Goal: Find specific page/section: Find specific page/section

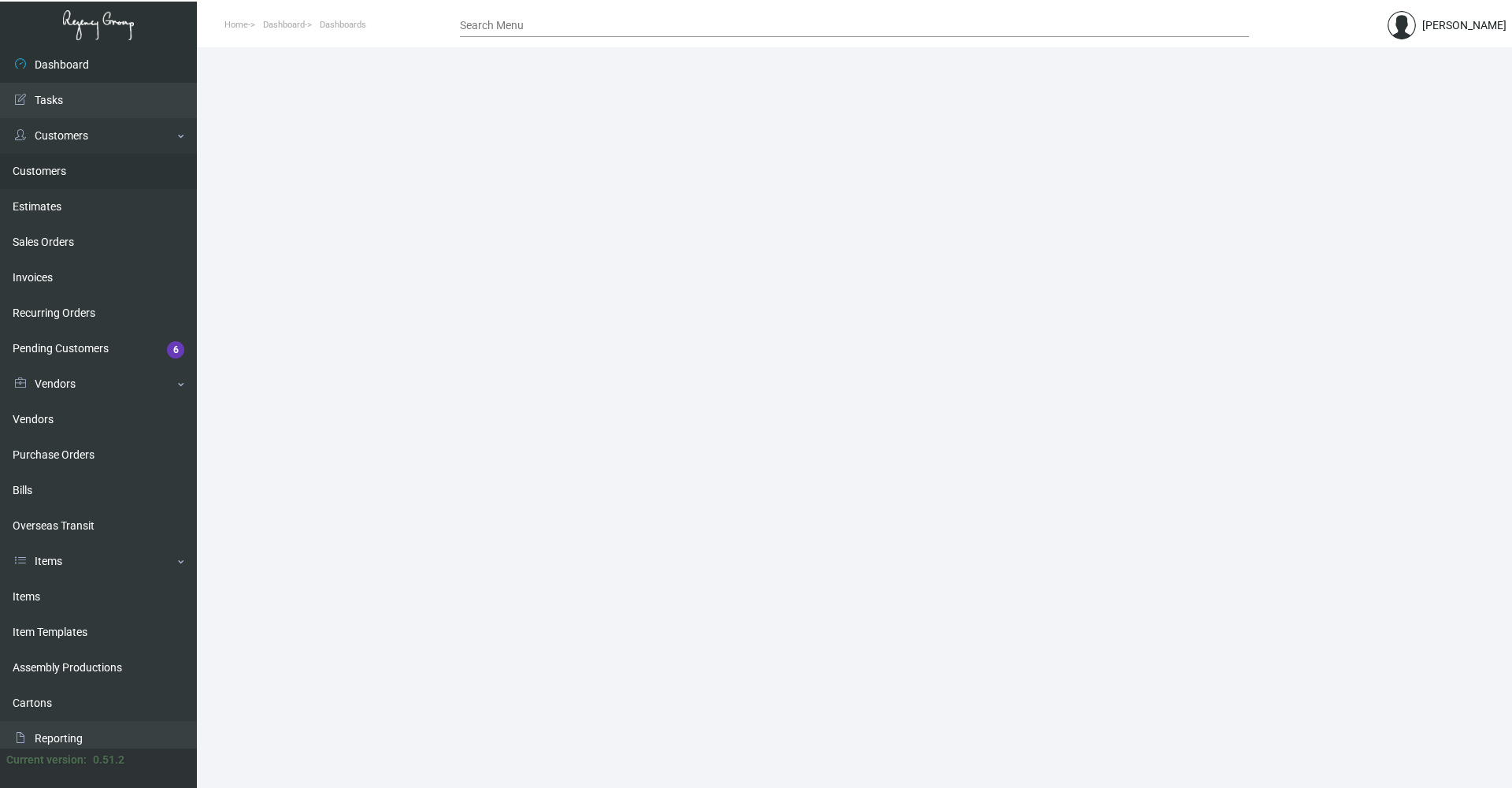
click at [68, 172] on link "Customers" at bounding box center [98, 171] width 197 height 36
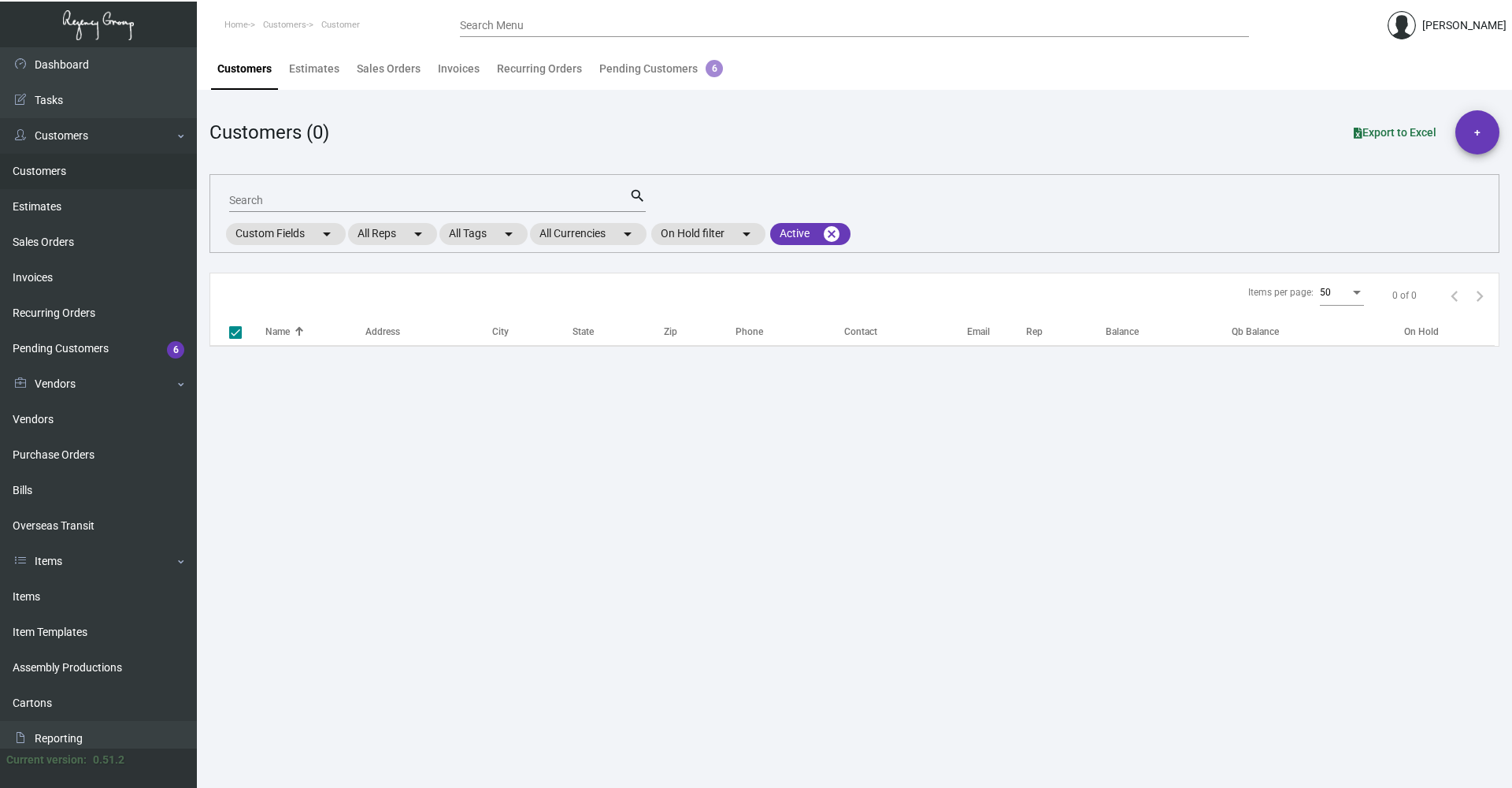
checkbox input "false"
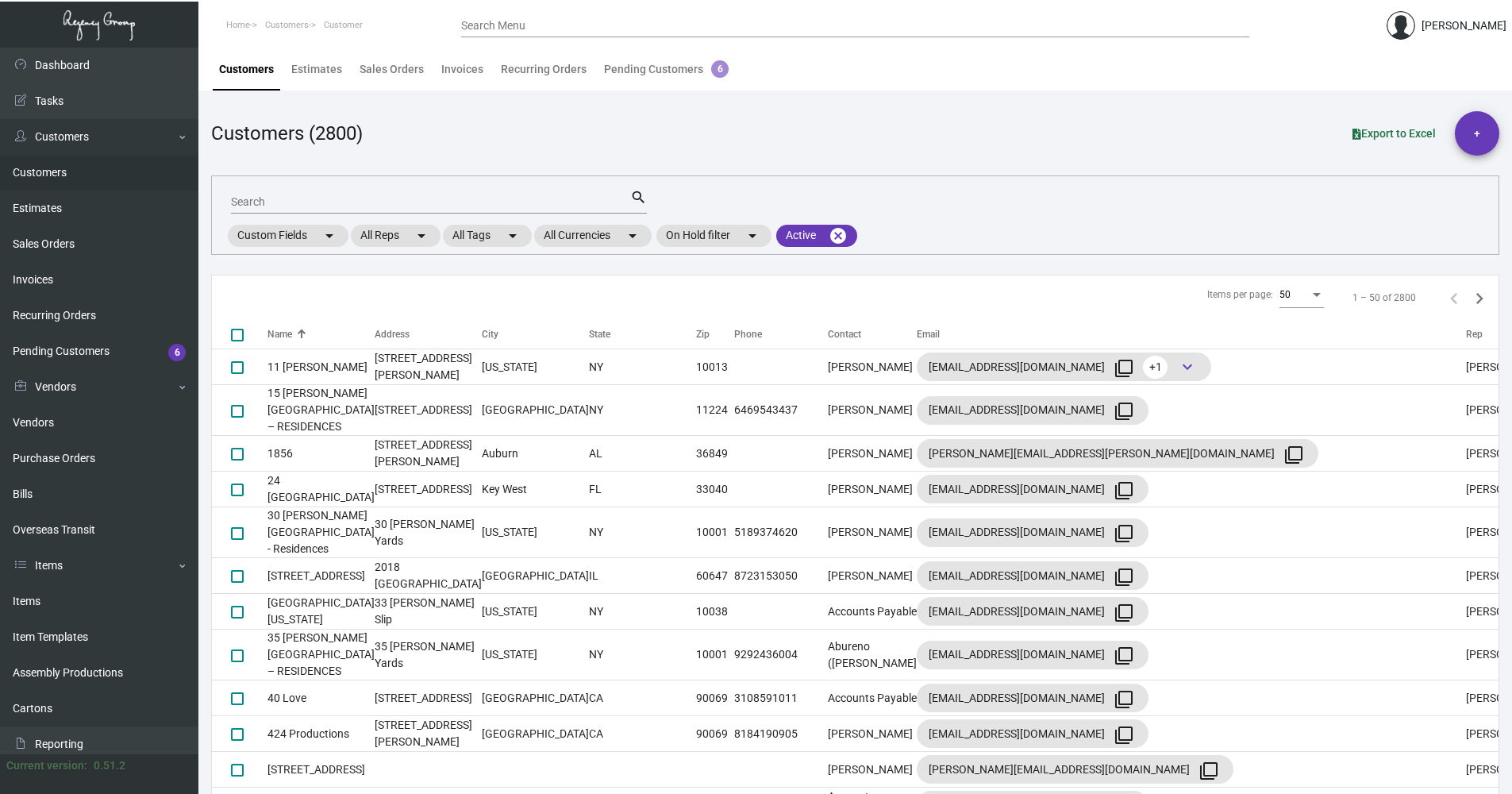
click at [284, 186] on mat-form-field "Search search" at bounding box center [438, 200] width 416 height 49
click at [389, 203] on input "Search" at bounding box center [430, 202] width 399 height 13
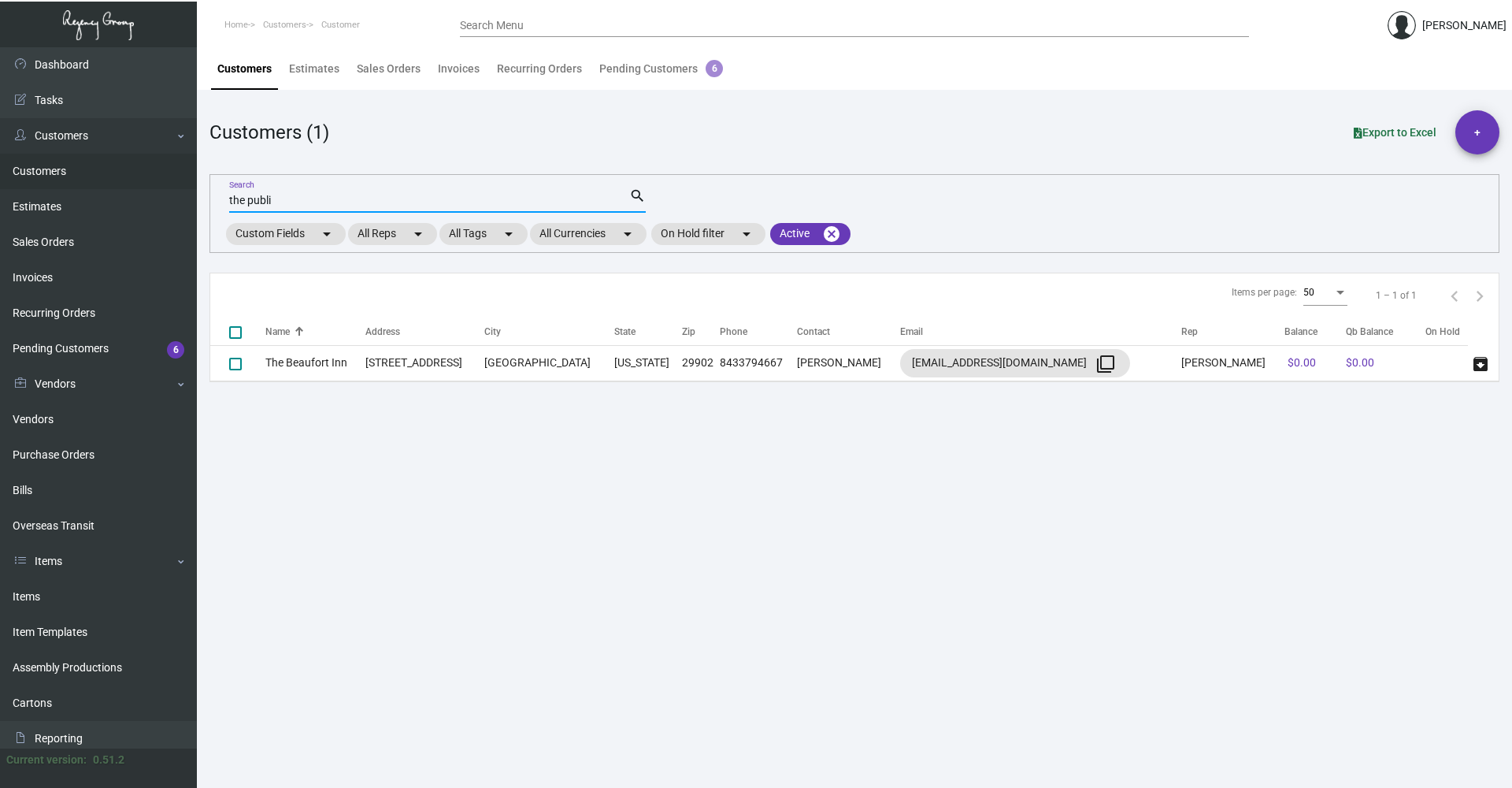
type input "the publis"
checkbox input "true"
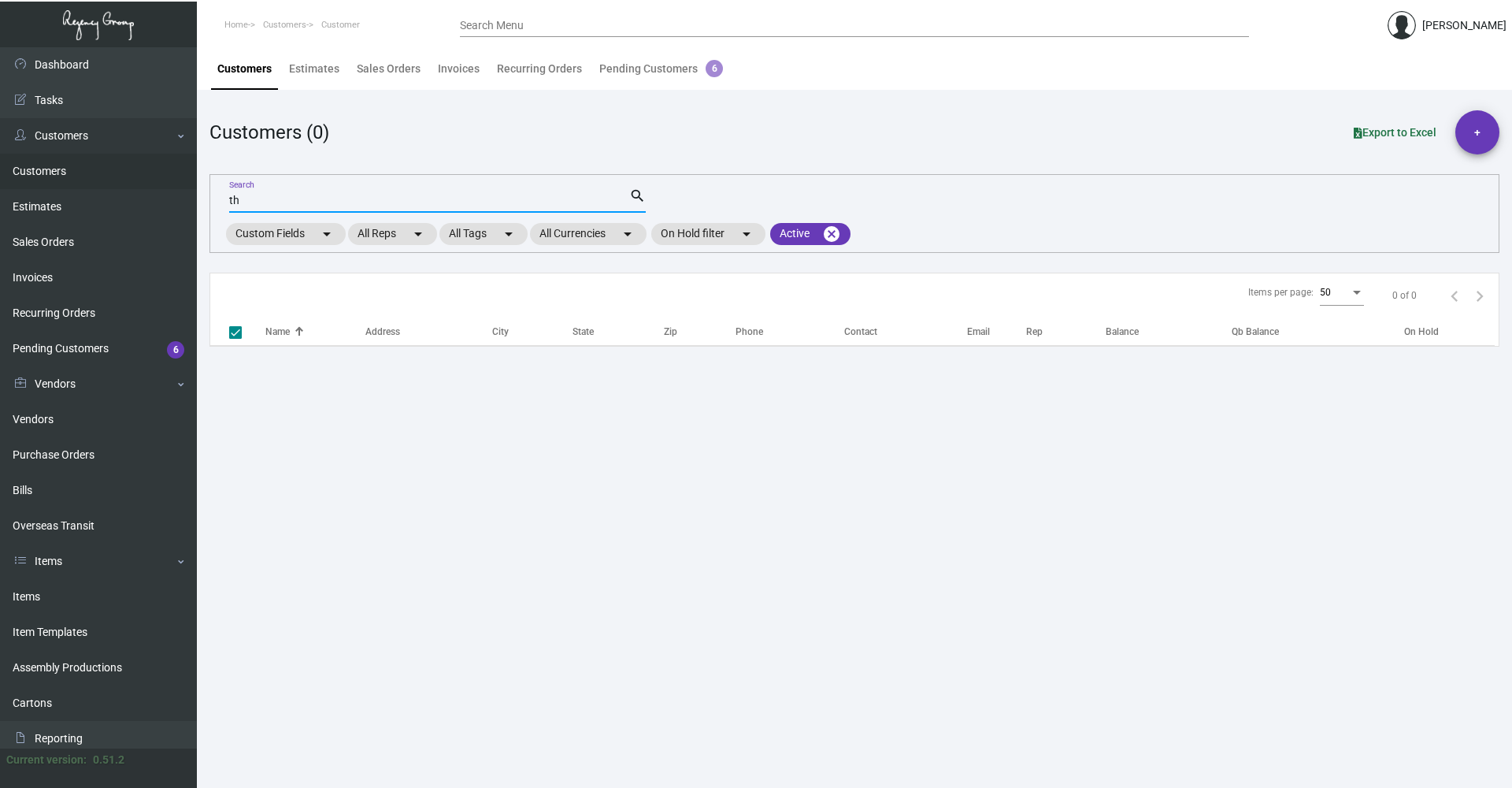
type input "t"
checkbox input "false"
